Goal: Navigation & Orientation: Find specific page/section

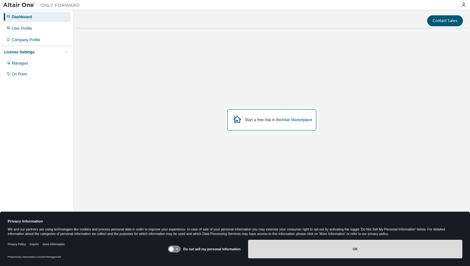
click at [344, 243] on button "OK" at bounding box center [355, 249] width 214 height 19
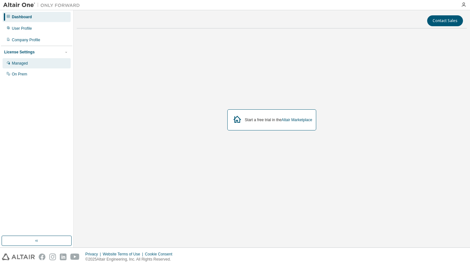
click at [30, 67] on div "Managed" at bounding box center [37, 63] width 68 height 10
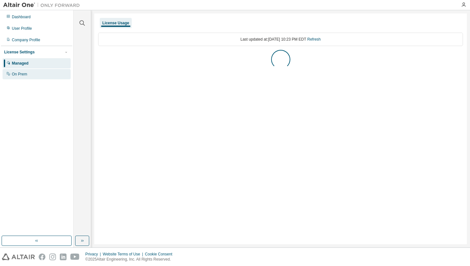
click at [29, 72] on div "On Prem" at bounding box center [37, 74] width 68 height 10
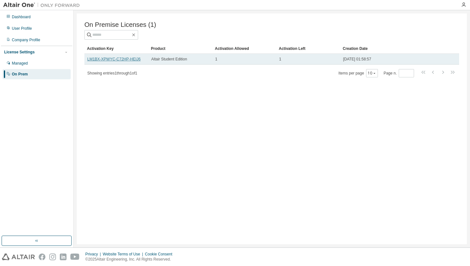
click at [125, 58] on link "LM1BX-XPWYC-C72HP-HEIJ6" at bounding box center [113, 59] width 53 height 4
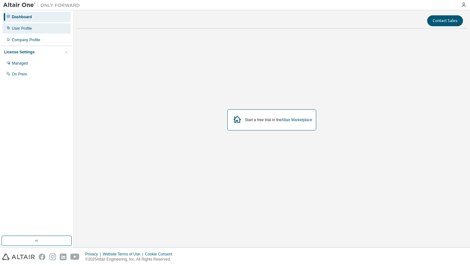
click at [22, 27] on div "User Profile" at bounding box center [22, 28] width 20 height 5
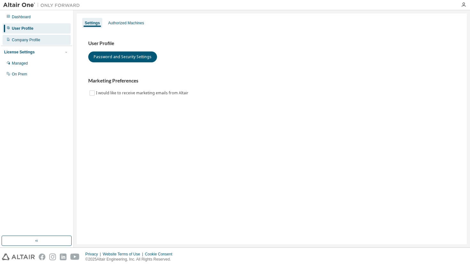
click at [26, 40] on div "Company Profile" at bounding box center [26, 39] width 28 height 5
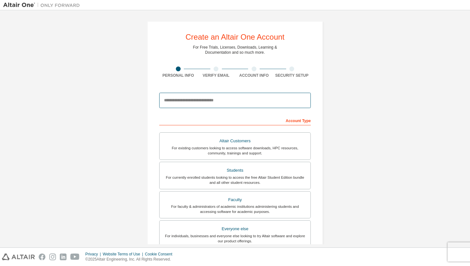
click at [190, 105] on input "email" at bounding box center [235, 100] width 152 height 15
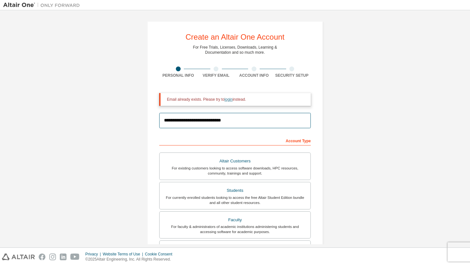
type input "**********"
click at [232, 98] on link "login" at bounding box center [228, 99] width 8 height 4
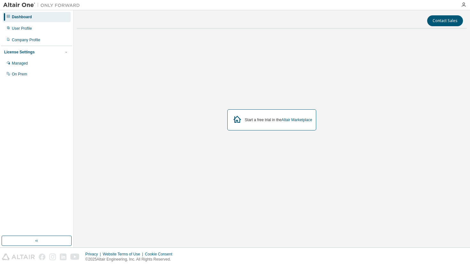
click at [255, 119] on div "Start a free trial in the Altair Marketplace" at bounding box center [278, 119] width 67 height 5
click at [237, 121] on icon at bounding box center [237, 120] width 12 height 12
click at [300, 121] on link "Altair Marketplace" at bounding box center [296, 120] width 31 height 4
